Goal: Task Accomplishment & Management: Manage account settings

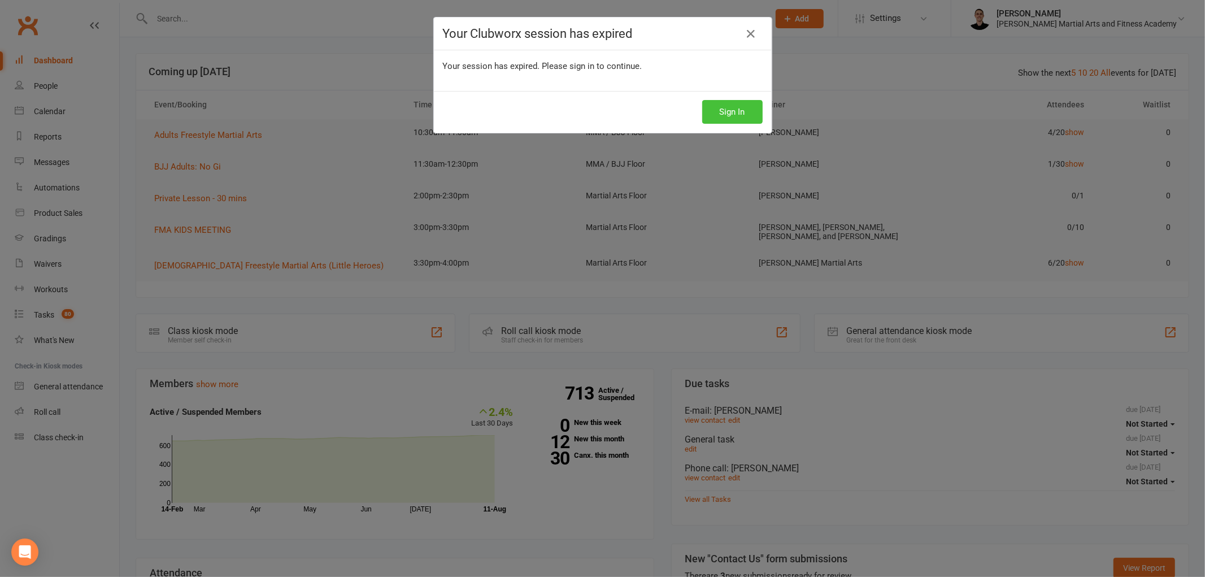
click at [718, 104] on button "Sign In" at bounding box center [732, 112] width 60 height 24
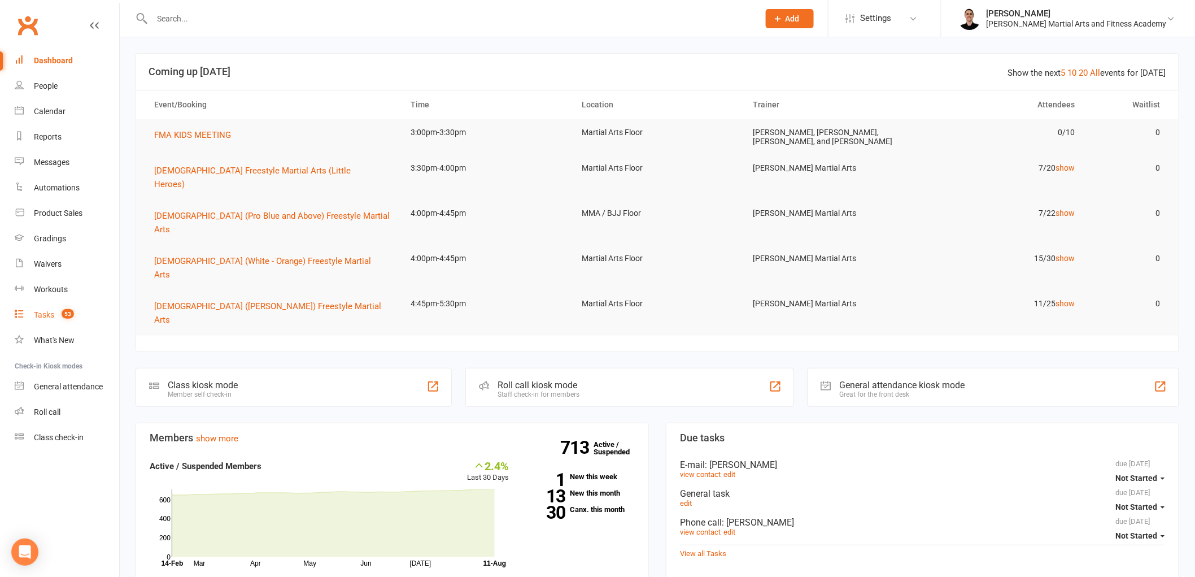
click at [47, 313] on div "Tasks" at bounding box center [44, 314] width 20 height 9
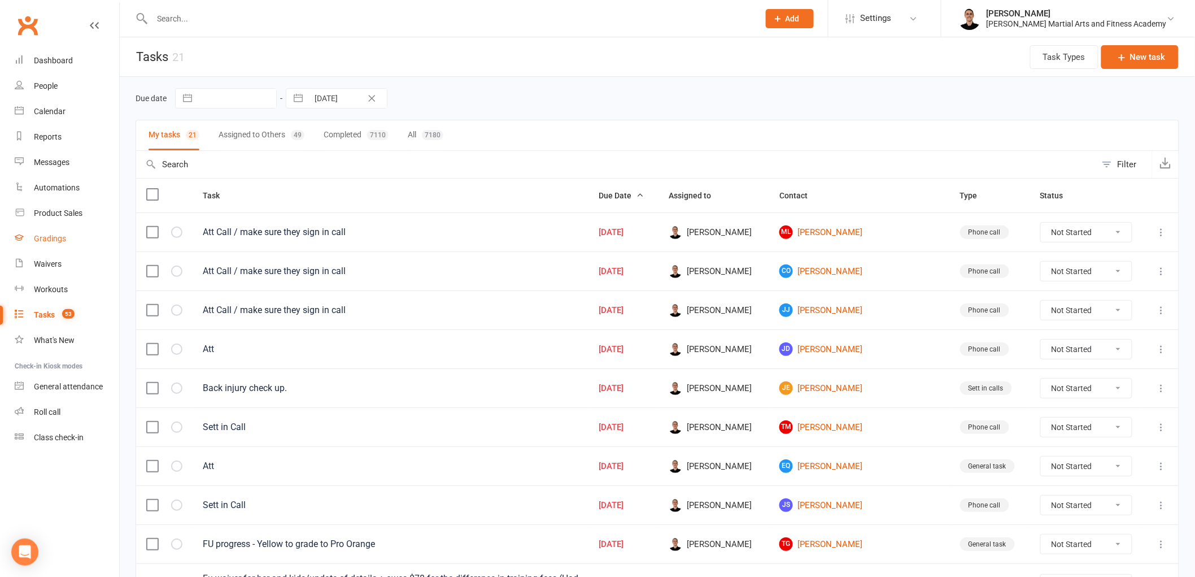
click at [47, 235] on div "Gradings" at bounding box center [50, 238] width 32 height 9
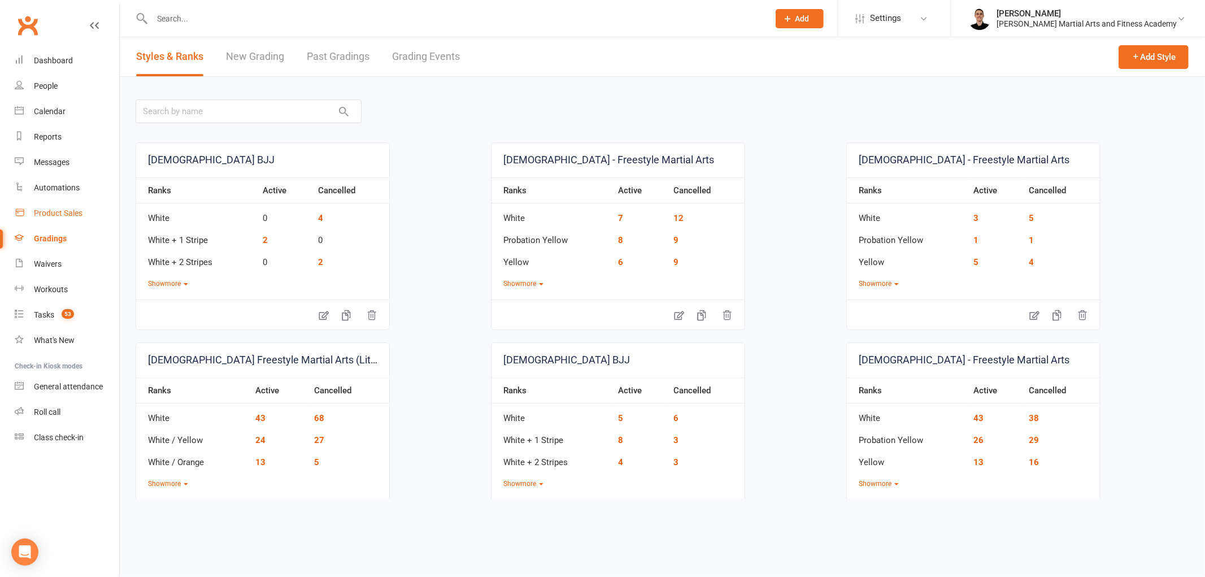
click at [71, 206] on link "Product Sales" at bounding box center [67, 213] width 104 height 25
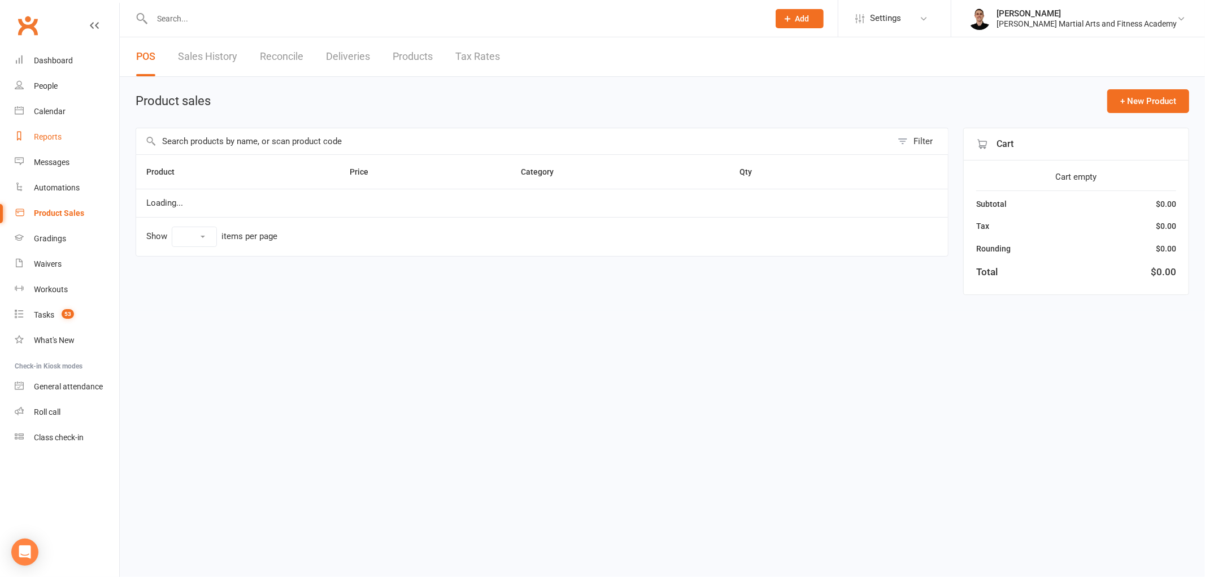
select select "100"
click at [288, 144] on input "text" at bounding box center [514, 141] width 756 height 26
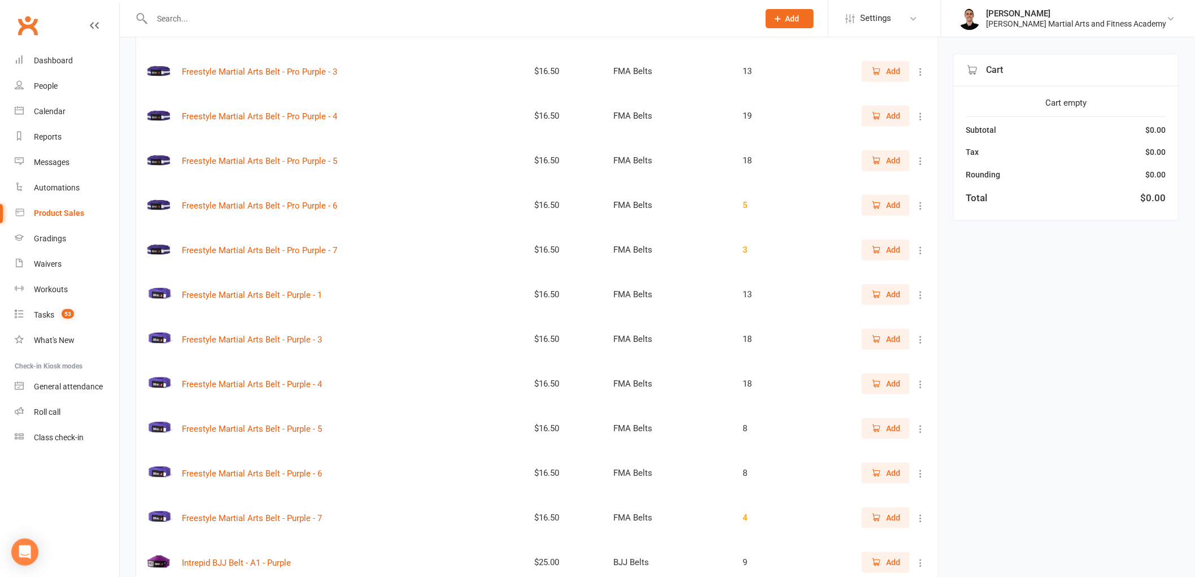
scroll to position [376, 0]
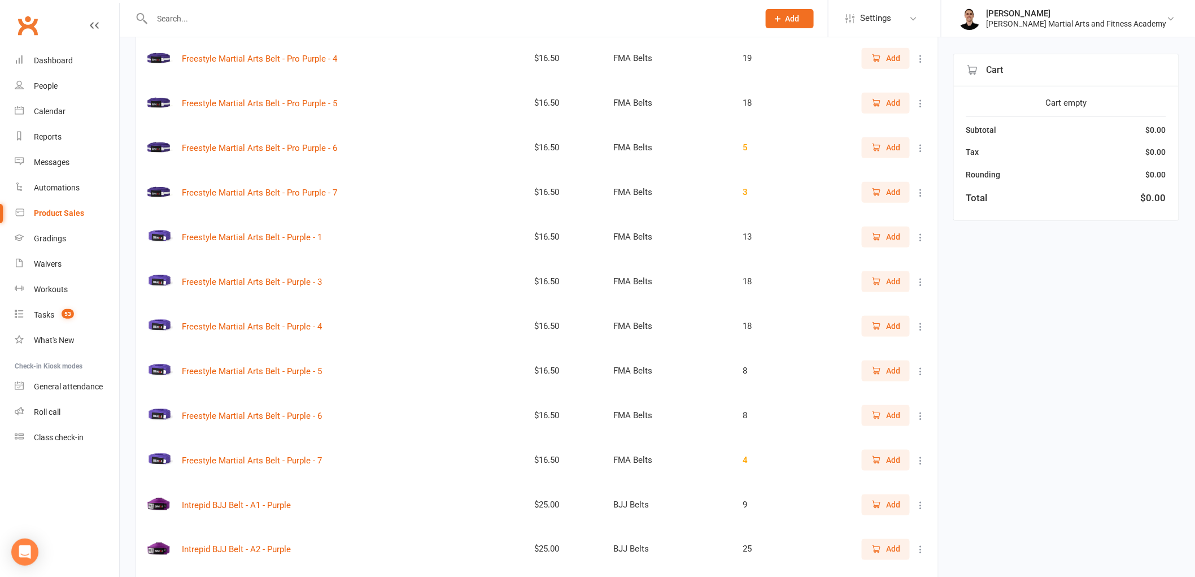
type input "Pu"
click at [899, 282] on span "Add" at bounding box center [893, 281] width 14 height 12
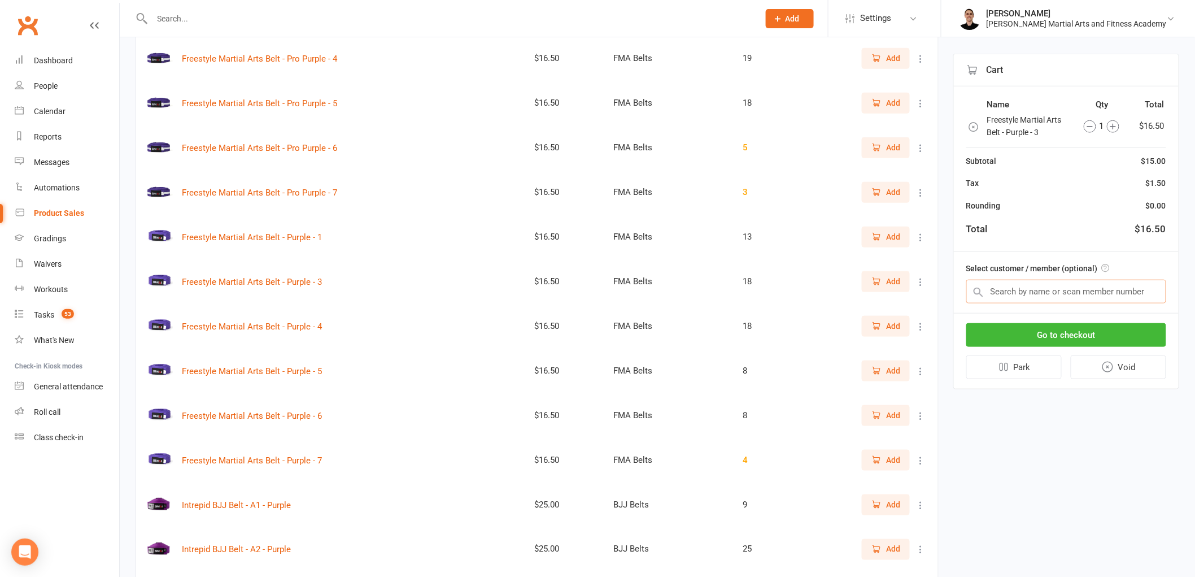
click at [1084, 290] on input "text" at bounding box center [1066, 292] width 200 height 24
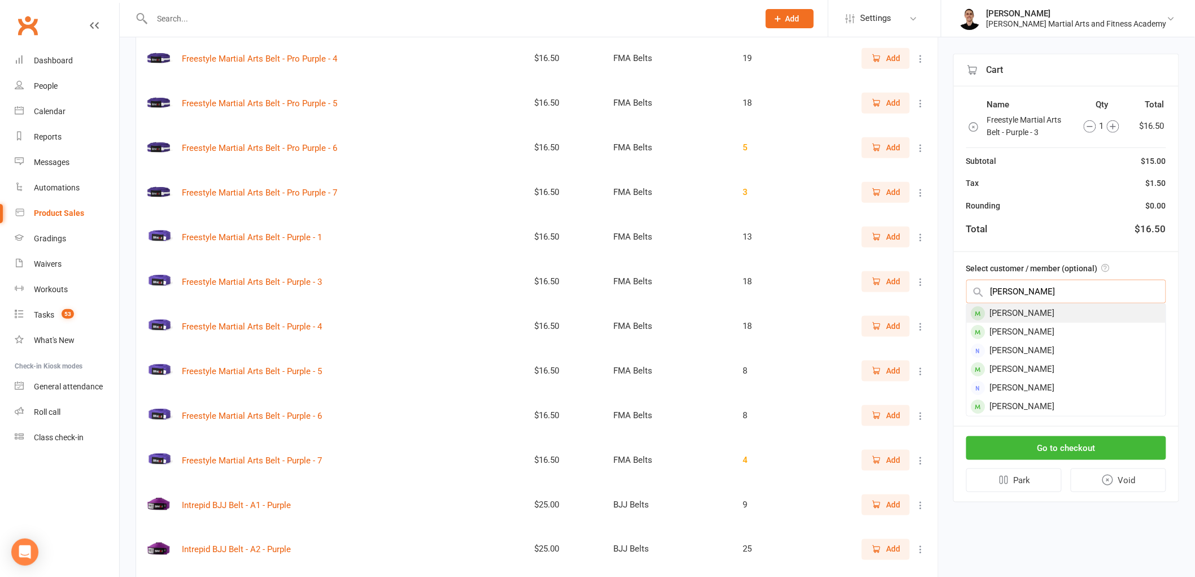
type input "Magnus Hatton"
click at [1083, 312] on div "Magnus Hatton" at bounding box center [1066, 313] width 199 height 19
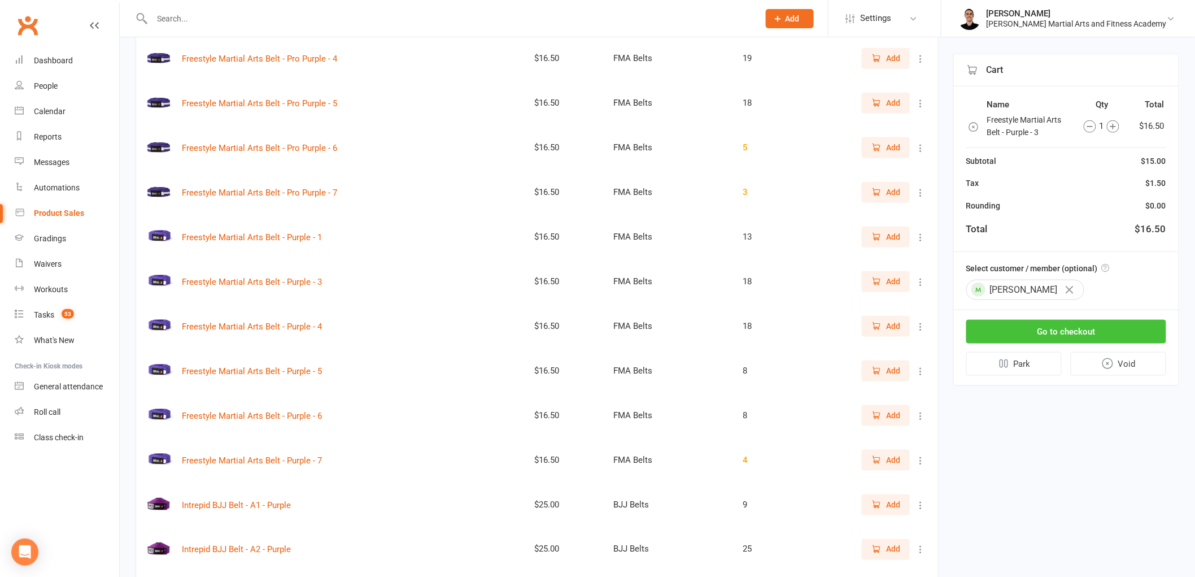
click at [1049, 331] on button "Go to checkout" at bounding box center [1066, 332] width 200 height 24
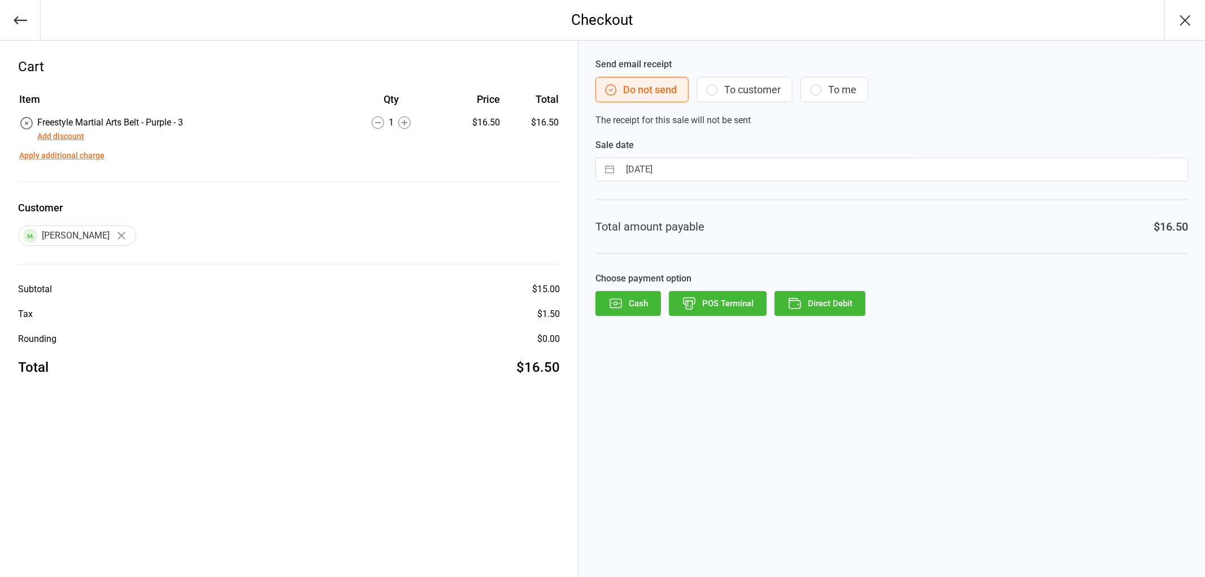
click at [46, 138] on button "Add discount" at bounding box center [60, 136] width 47 height 12
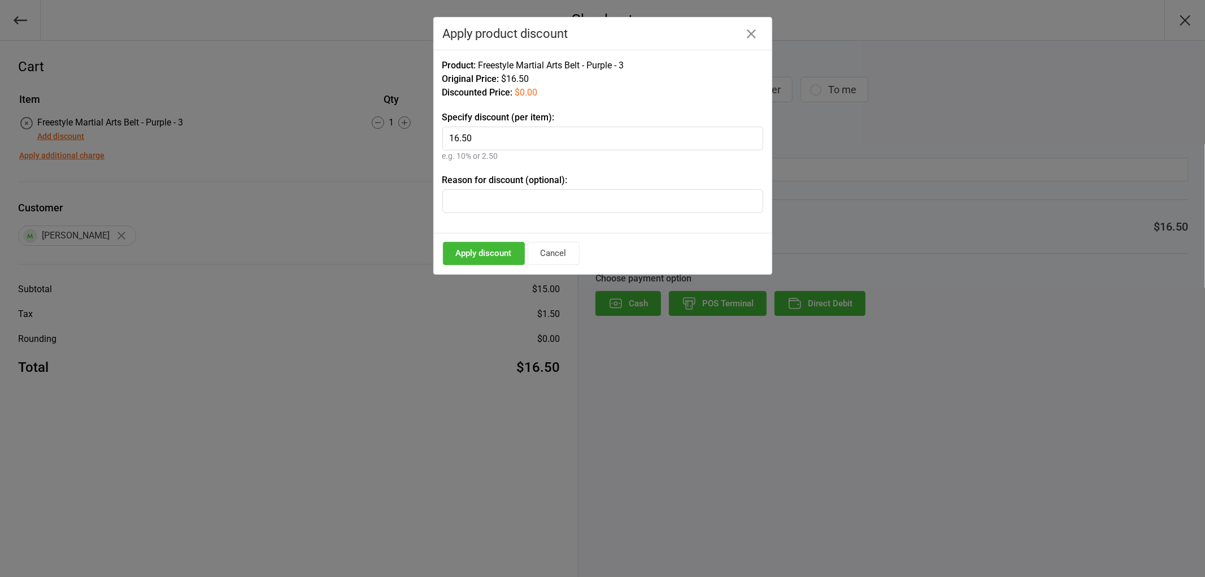
type input "16.50"
click at [498, 260] on button "Apply discount" at bounding box center [484, 253] width 82 height 23
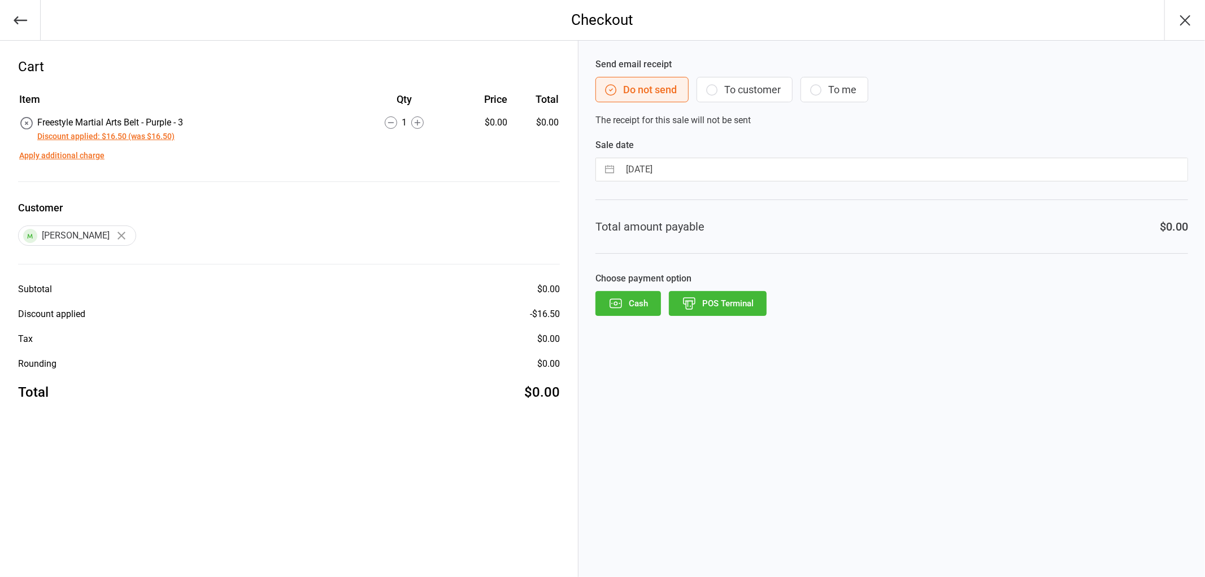
click at [112, 137] on button "Discount applied: $16.50 (was $16.50)" at bounding box center [105, 136] width 137 height 12
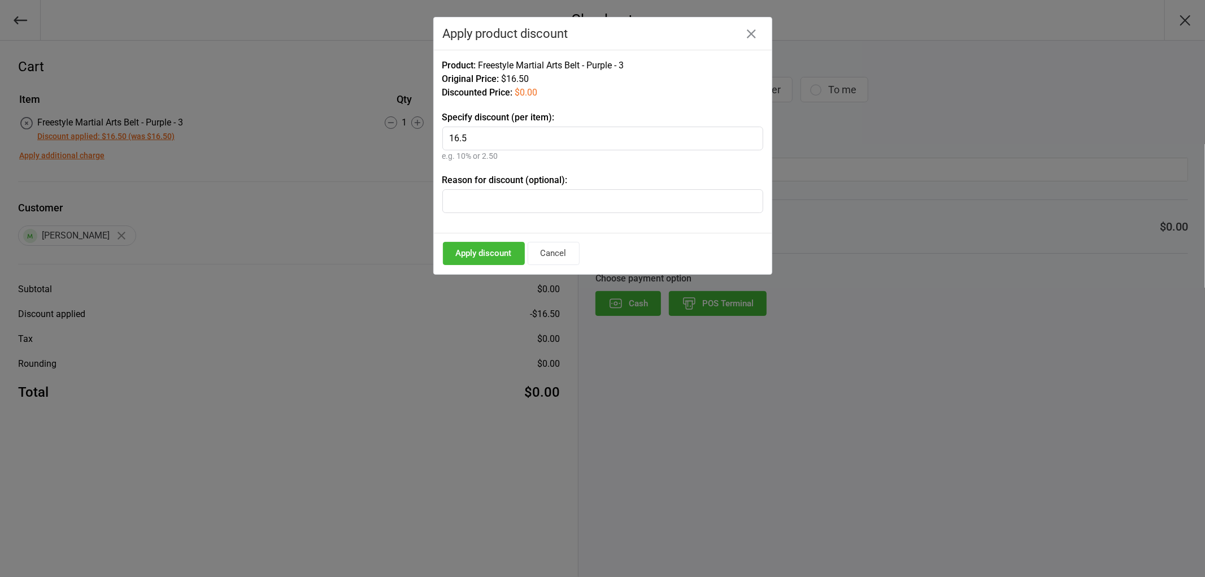
drag, startPoint x: 591, startPoint y: 212, endPoint x: 591, endPoint y: 198, distance: 14.1
click at [591, 209] on input "text" at bounding box center [602, 201] width 321 height 24
type input "GRADING"
click at [451, 246] on button "Apply discount" at bounding box center [484, 253] width 82 height 23
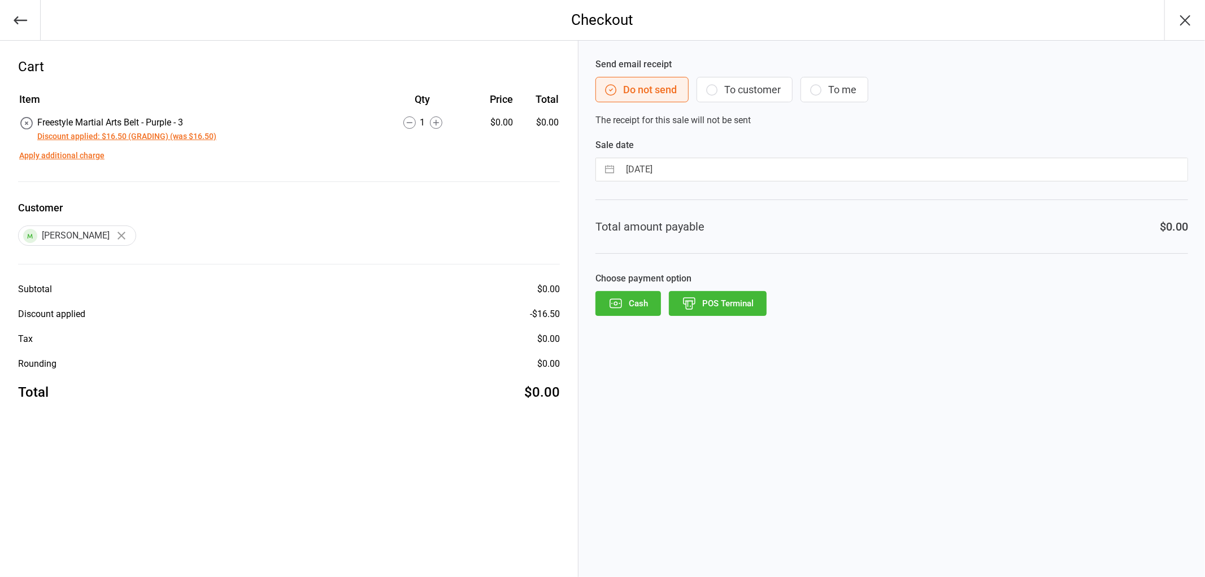
click at [627, 304] on button "Cash" at bounding box center [628, 303] width 66 height 25
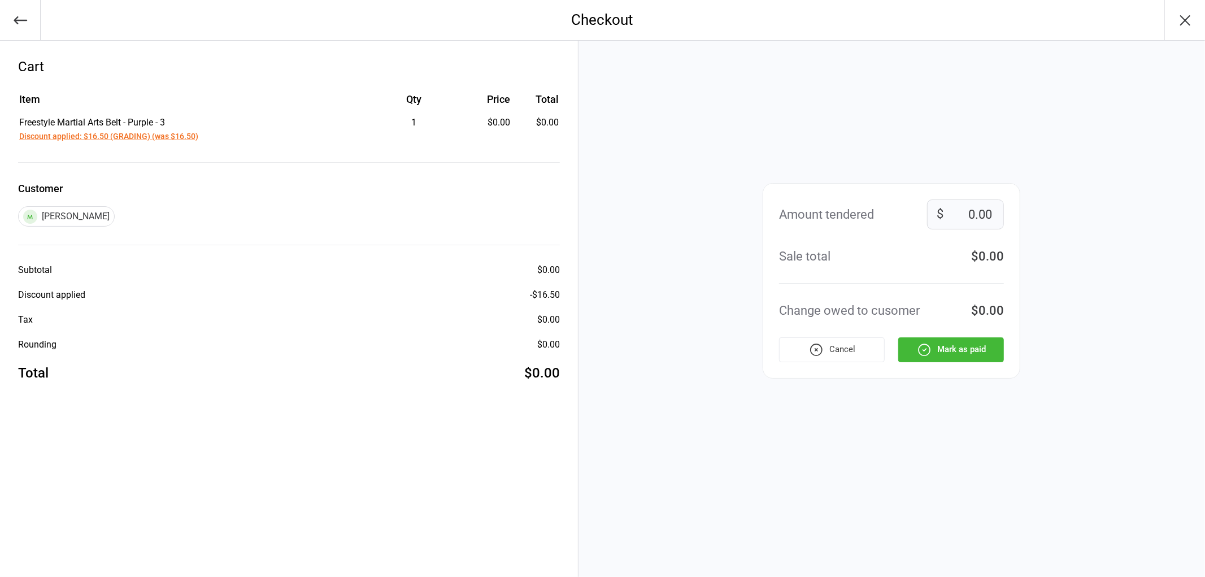
drag, startPoint x: 981, startPoint y: 323, endPoint x: 978, endPoint y: 340, distance: 17.2
click at [979, 331] on div "Amount tendered 0.00 $ Sale total $0.00 Change owed to cusomer $0.00 Cancel Mar…" at bounding box center [892, 280] width 258 height 195
drag, startPoint x: 978, startPoint y: 340, endPoint x: 1062, endPoint y: 329, distance: 84.4
click at [978, 341] on button "Mark as paid" at bounding box center [951, 349] width 106 height 25
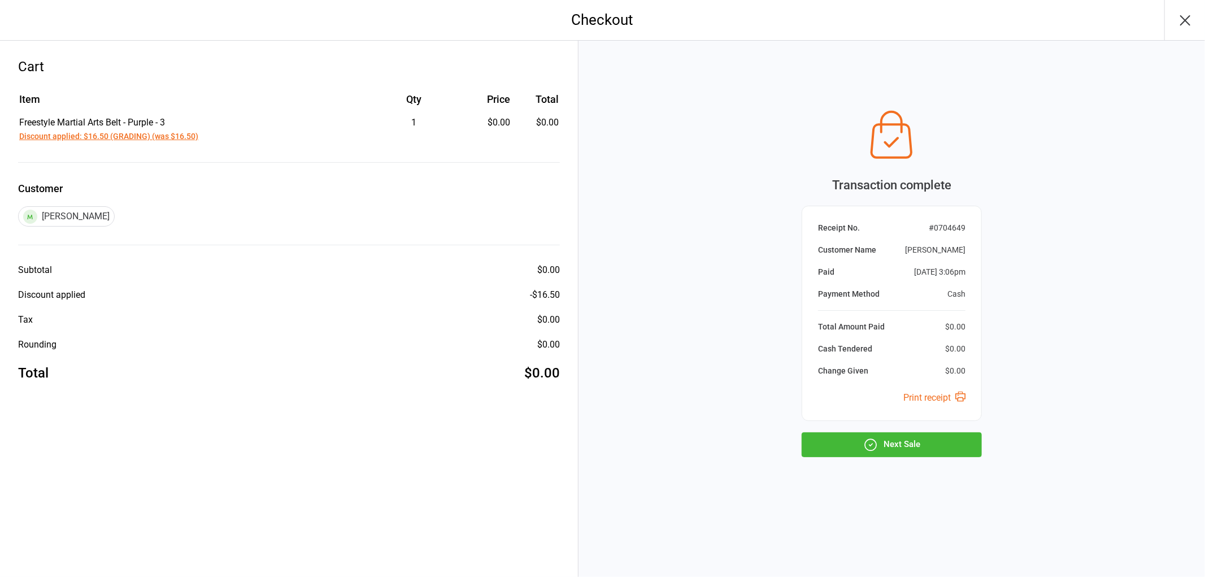
click at [902, 429] on div "Transaction complete Receipt No. # 0704649 Customer Name Magnus Hatton Paid Aug…" at bounding box center [892, 280] width 180 height 352
click at [904, 441] on button "Next Sale" at bounding box center [892, 444] width 180 height 25
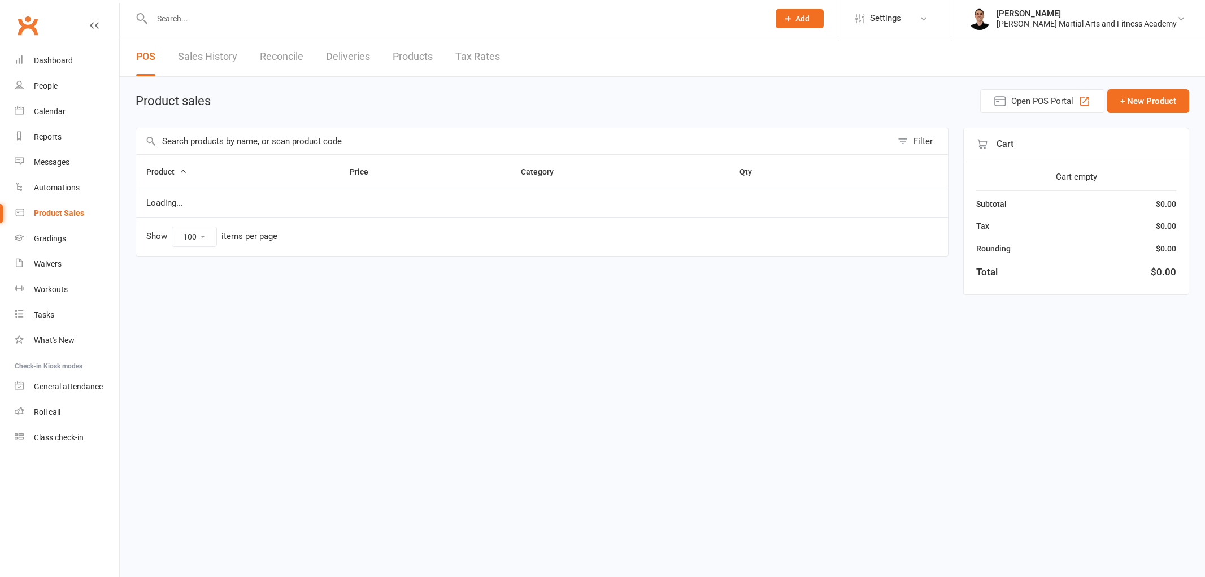
select select "100"
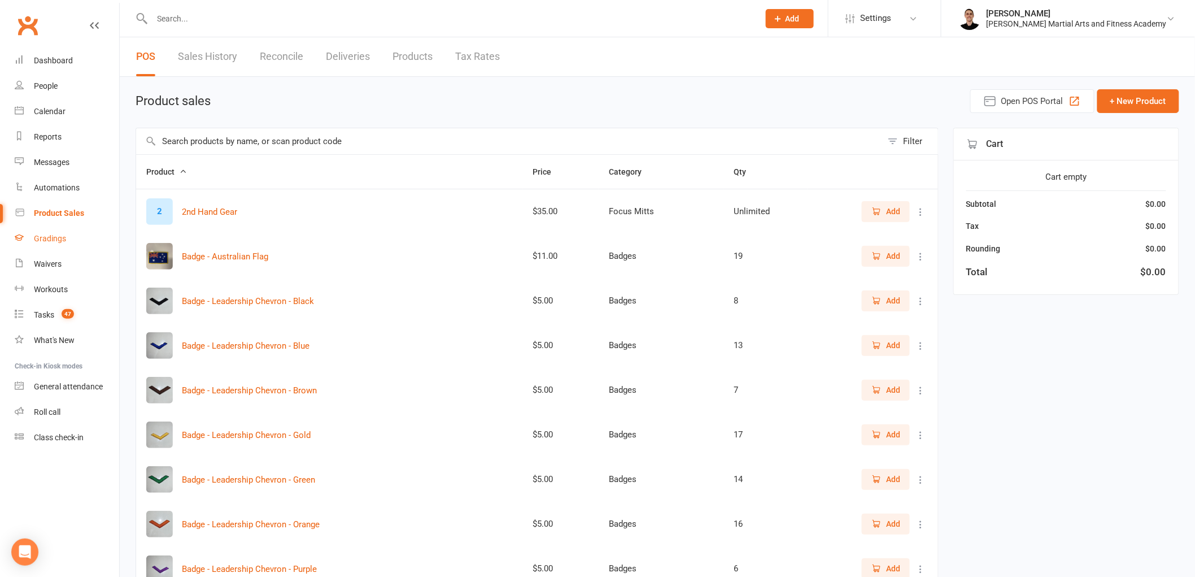
click at [47, 238] on div "Gradings" at bounding box center [50, 238] width 32 height 9
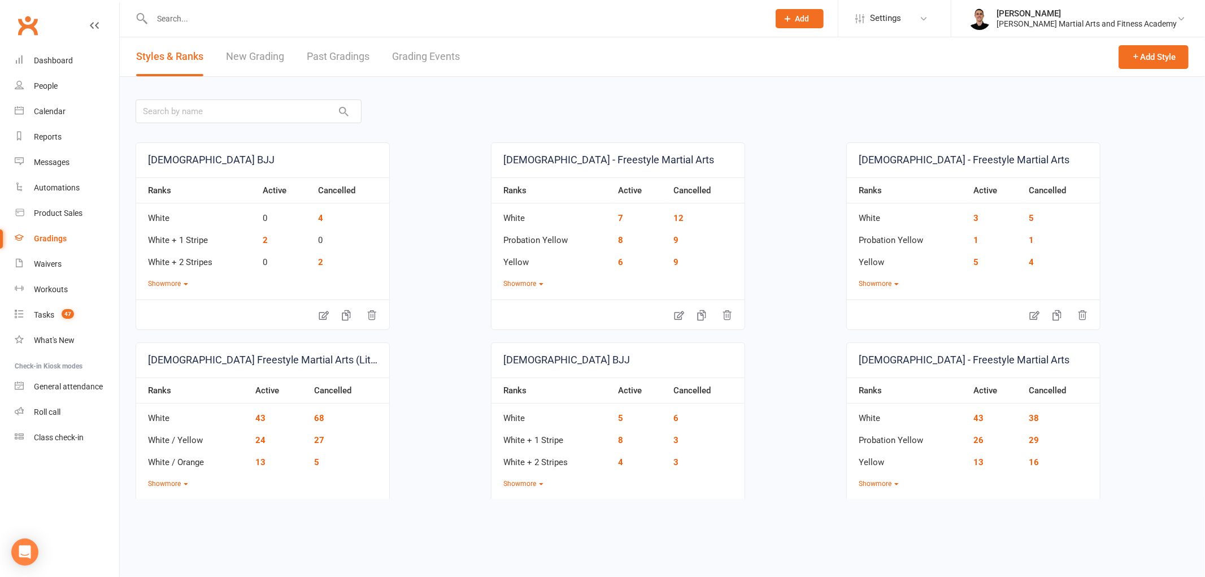
click at [422, 55] on link "Grading Events" at bounding box center [426, 56] width 68 height 39
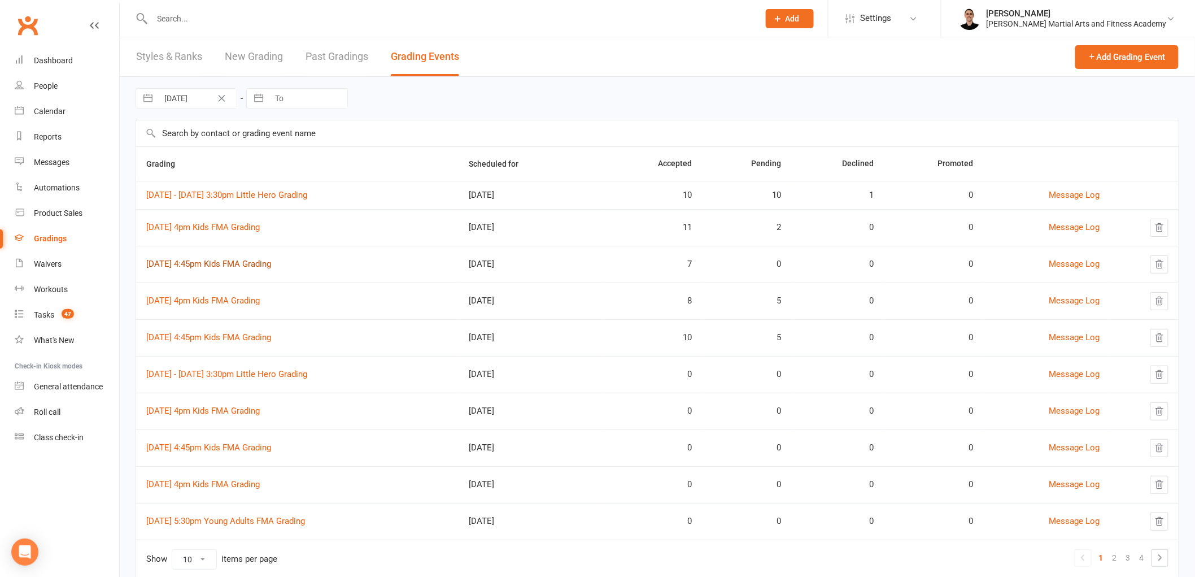
click at [211, 263] on link "11th August 4:45pm Kids FMA Grading" at bounding box center [208, 264] width 125 height 10
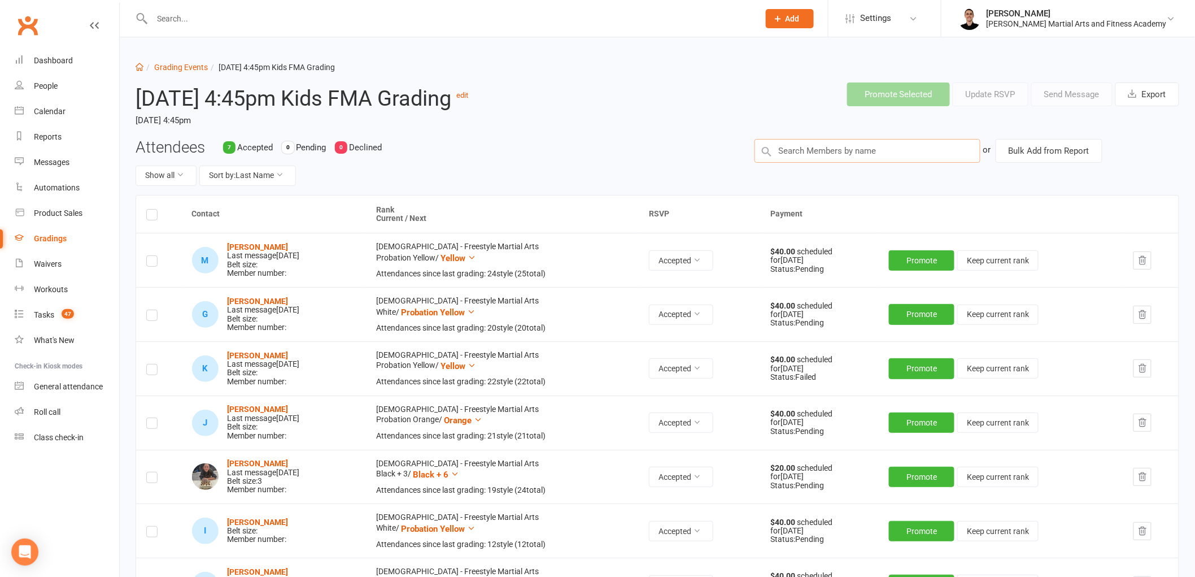
click at [916, 148] on input "text" at bounding box center [868, 151] width 226 height 24
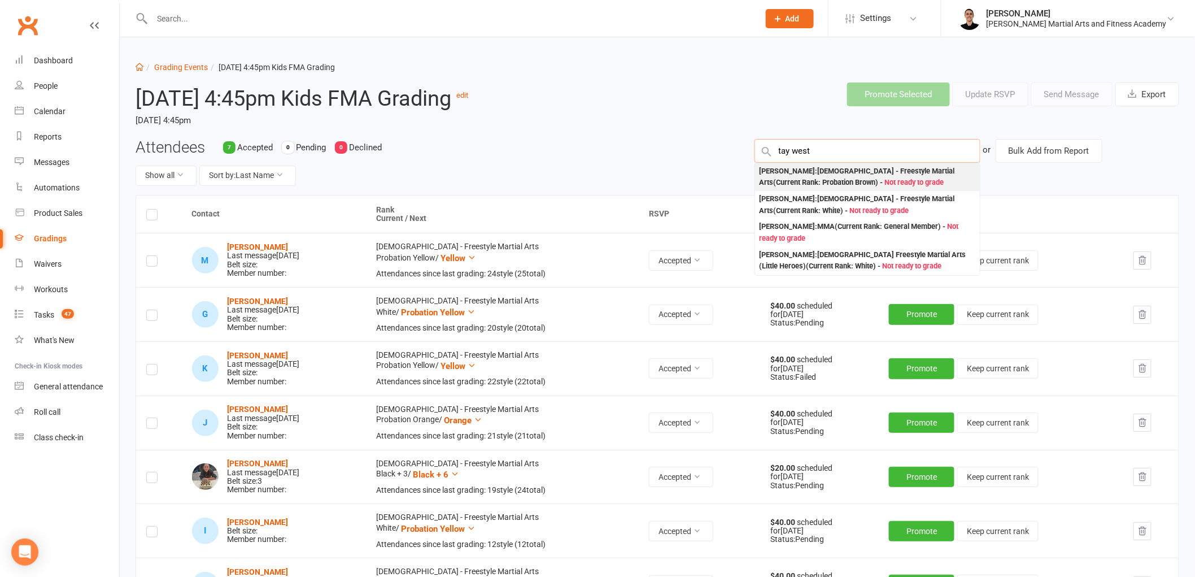
type input "tay west"
click at [866, 171] on div "Tay Weston : 6-9yo - Freestyle Martial Arts (Current Rank: Probation Brown ) - …" at bounding box center [868, 176] width 216 height 23
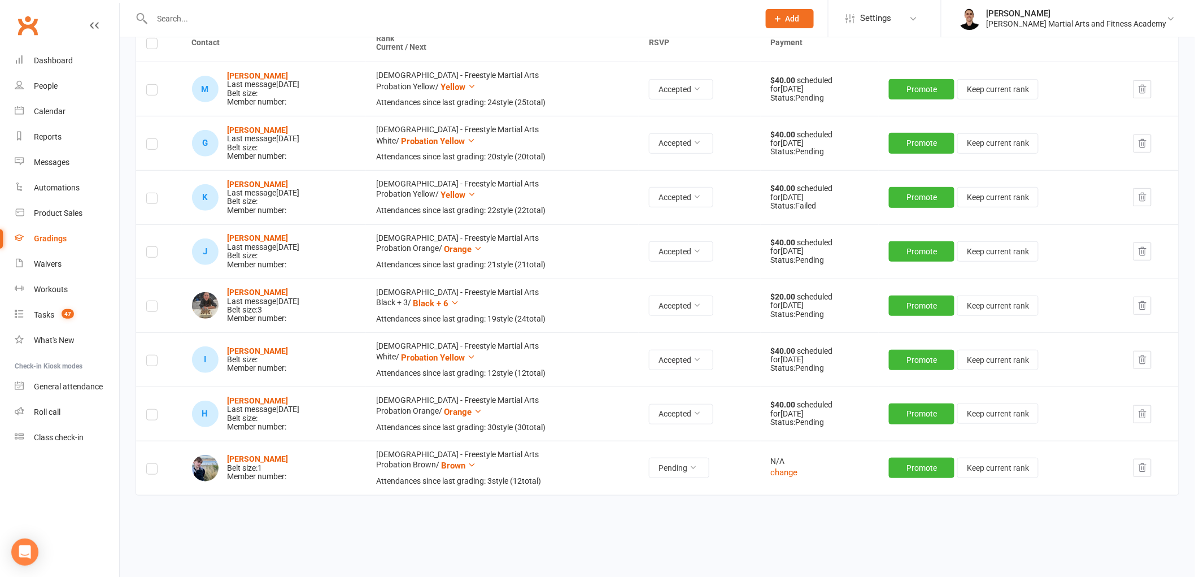
scroll to position [194, 0]
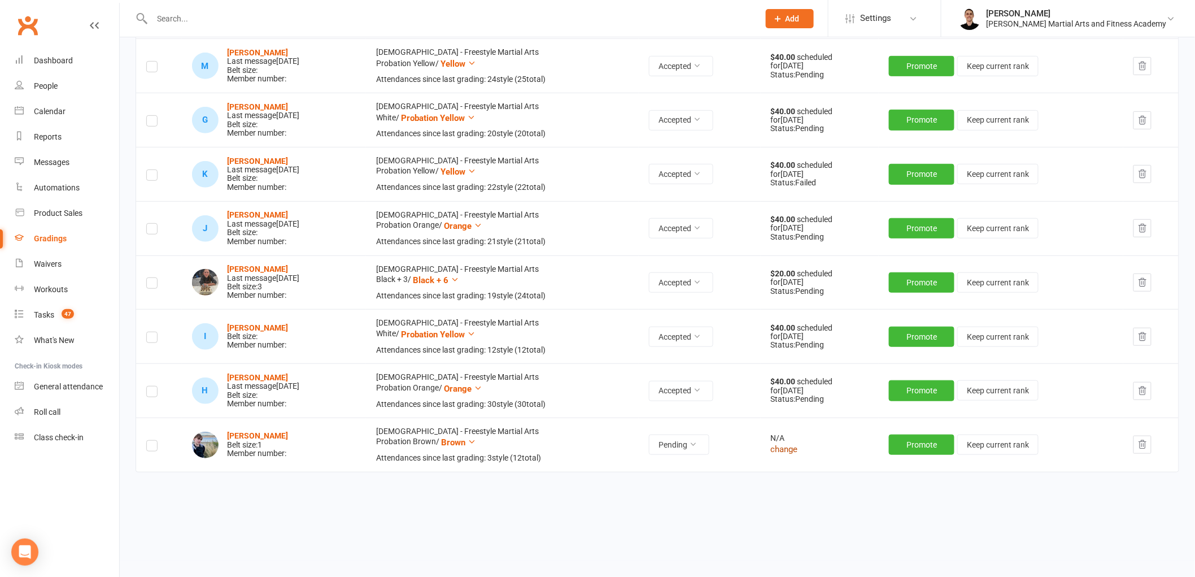
click at [797, 447] on button "change" at bounding box center [784, 449] width 27 height 14
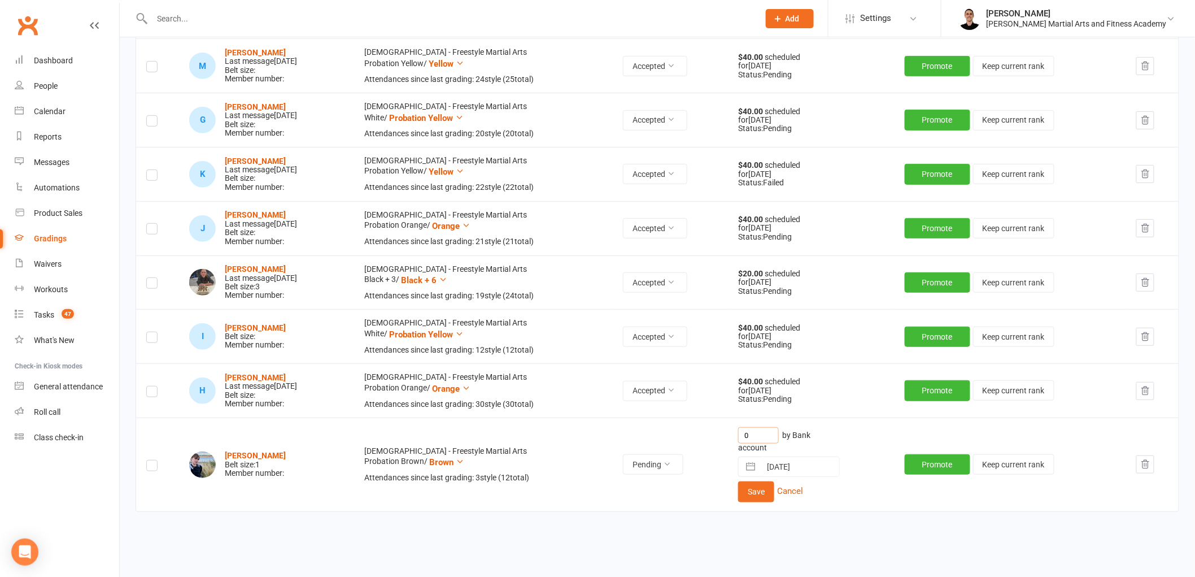
click at [759, 433] on input "0" at bounding box center [758, 435] width 41 height 16
type input "50"
click at [759, 490] on button "Save" at bounding box center [756, 491] width 36 height 20
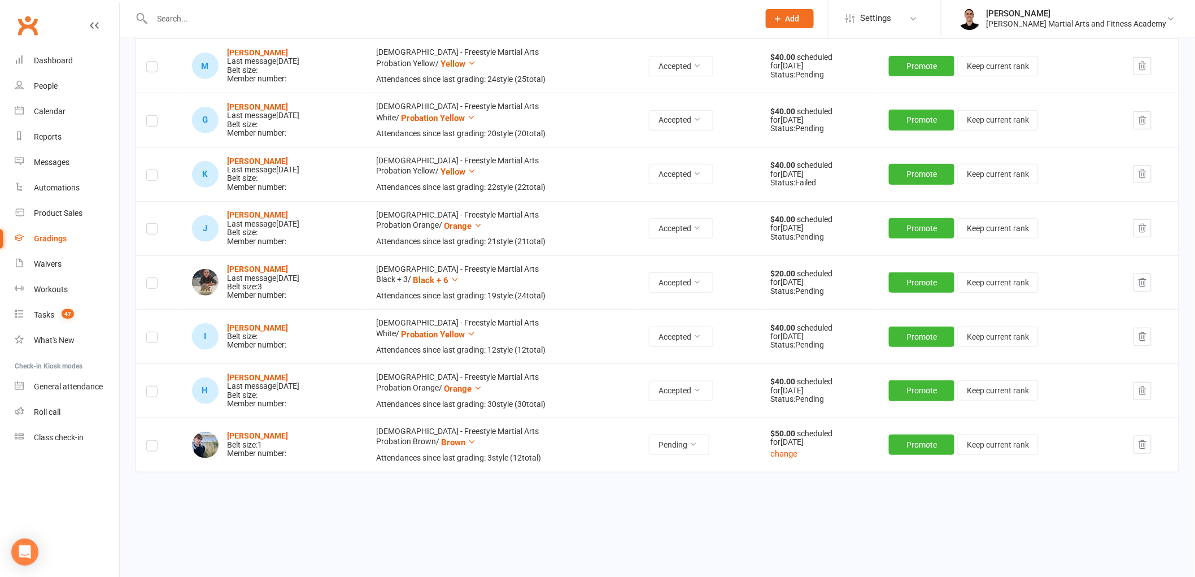
click at [805, 520] on div "Contact Rank Current / Next RSVP Payment M Miranda Ashlin Last message Aug 01, …" at bounding box center [658, 273] width 1044 height 544
click at [693, 441] on button "Pending" at bounding box center [679, 444] width 60 height 20
click at [685, 471] on link "Accepted" at bounding box center [664, 470] width 112 height 23
click at [930, 441] on button "Promote" at bounding box center [922, 444] width 66 height 20
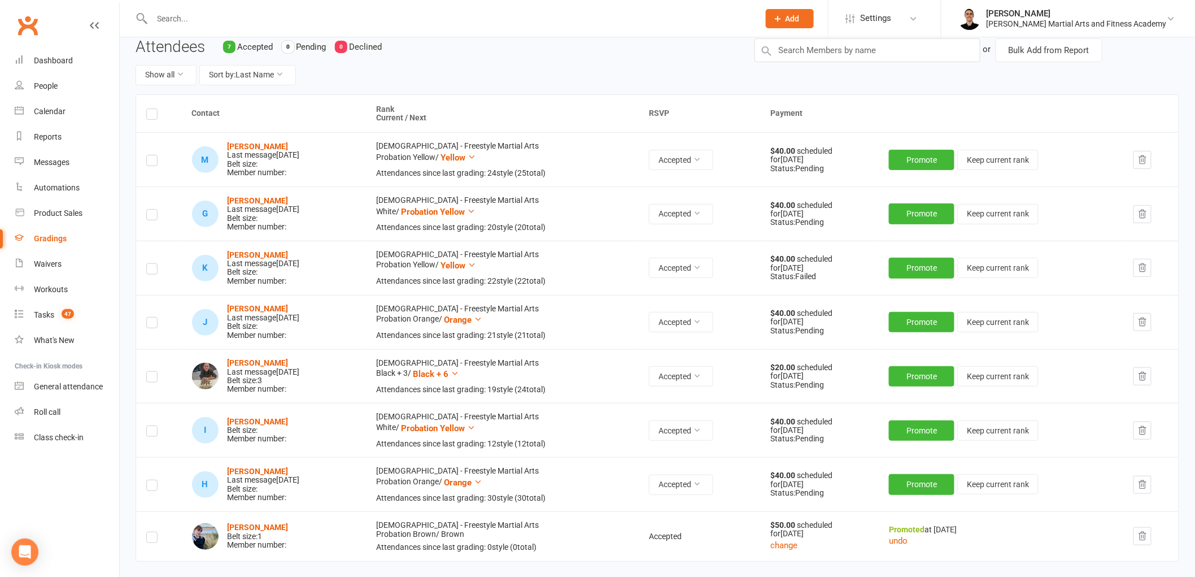
scroll to position [0, 0]
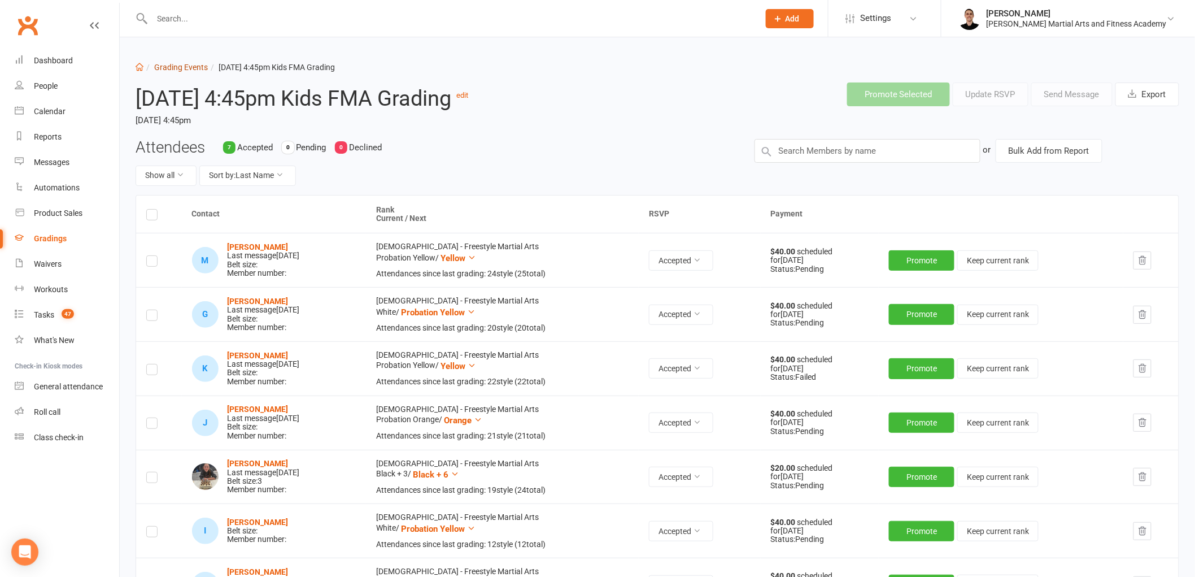
click at [188, 66] on link "Grading Events" at bounding box center [181, 67] width 54 height 9
